Goal: Navigation & Orientation: Understand site structure

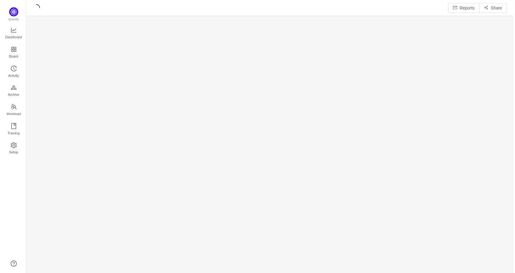
scroll to position [264, 477]
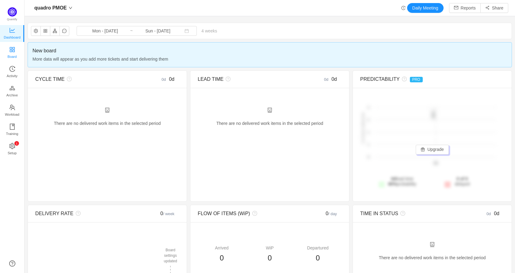
click at [15, 57] on link "Board" at bounding box center [12, 53] width 6 height 12
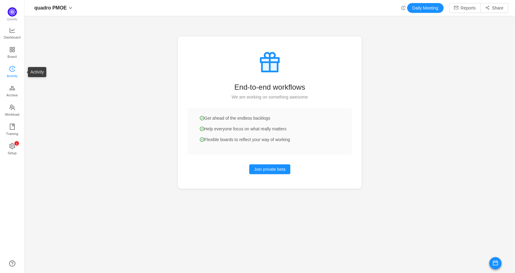
click at [15, 72] on span "Activity" at bounding box center [12, 76] width 11 height 12
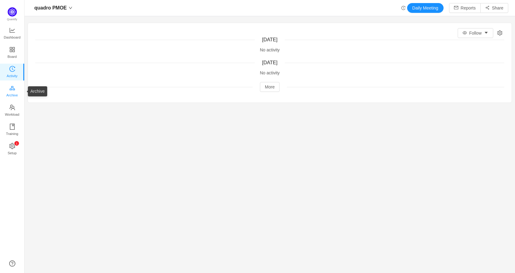
click at [12, 93] on span "Archive" at bounding box center [11, 95] width 11 height 12
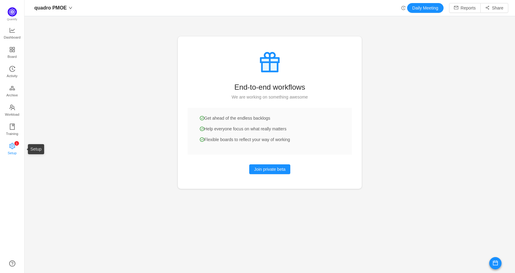
click at [14, 146] on icon "icon: setting" at bounding box center [12, 146] width 6 height 6
